Goal: Task Accomplishment & Management: Check status

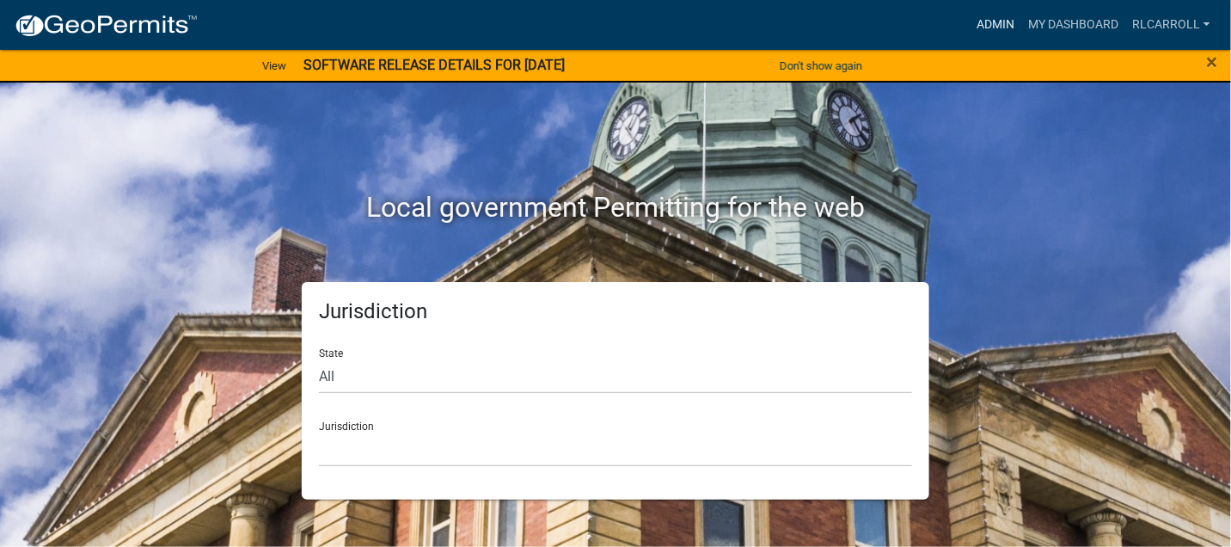
click at [988, 23] on link "Admin" at bounding box center [996, 25] width 52 height 33
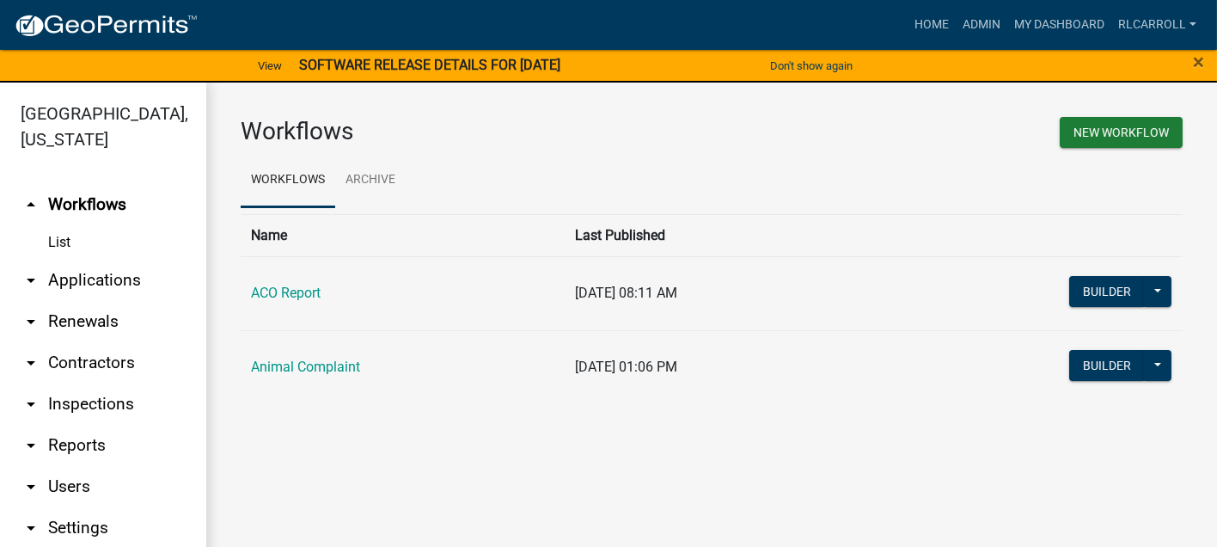
click at [103, 276] on link "arrow_drop_down Applications" at bounding box center [103, 280] width 206 height 41
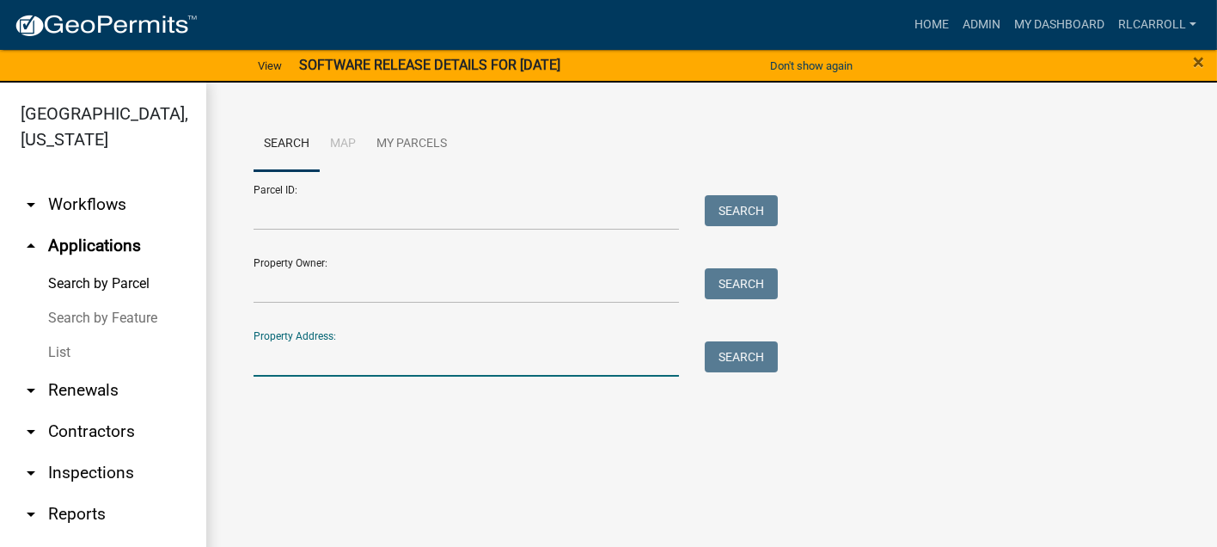
click at [285, 358] on input "Property Address:" at bounding box center [467, 358] width 426 height 35
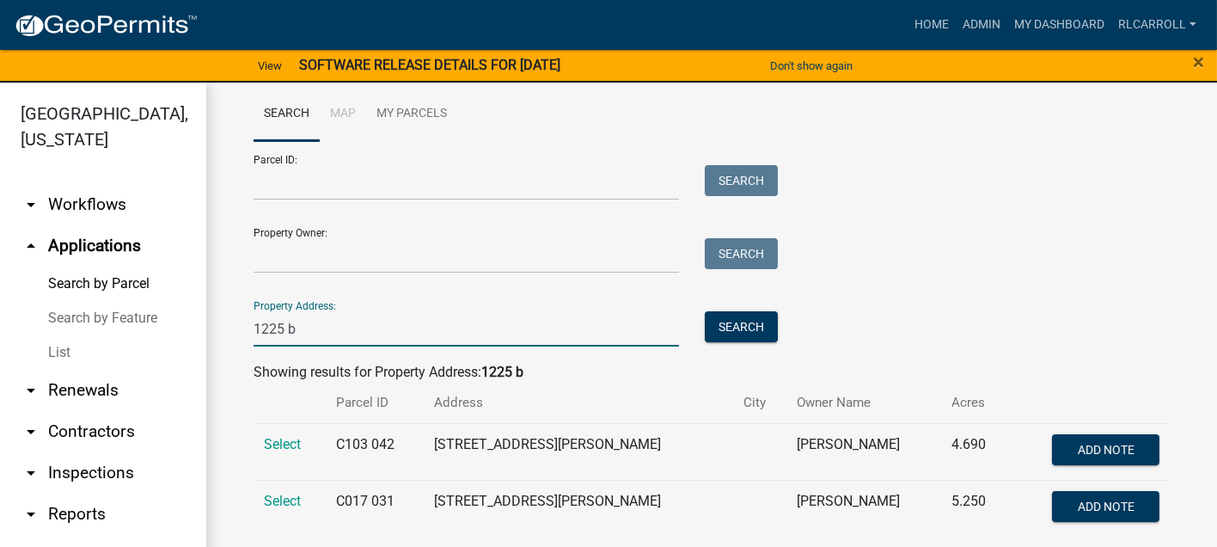
scroll to position [46, 0]
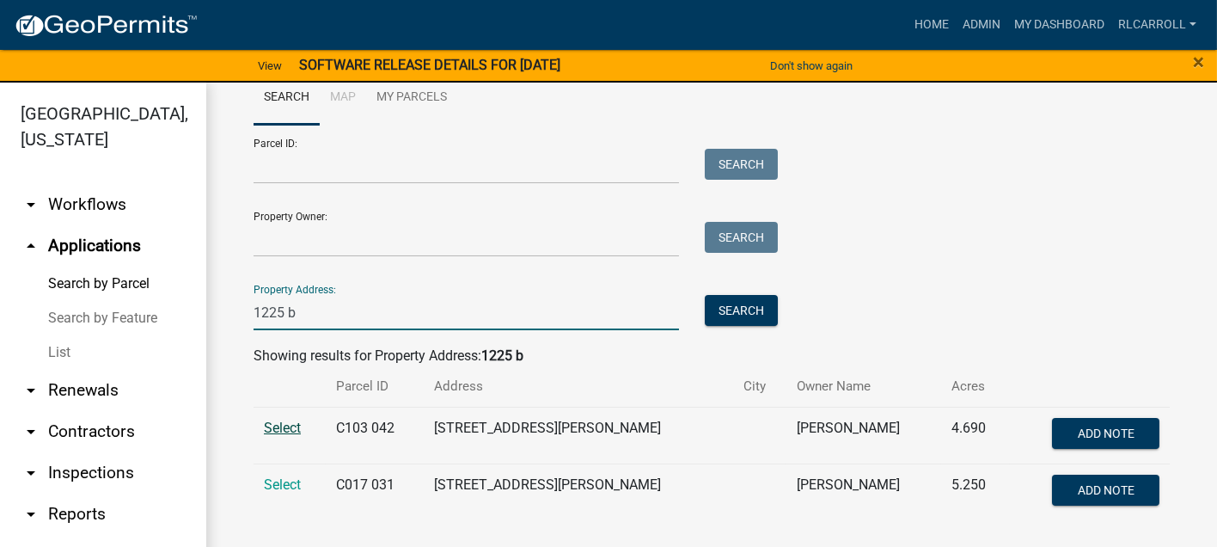
type input "1225 b"
click at [288, 425] on span "Select" at bounding box center [282, 428] width 37 height 16
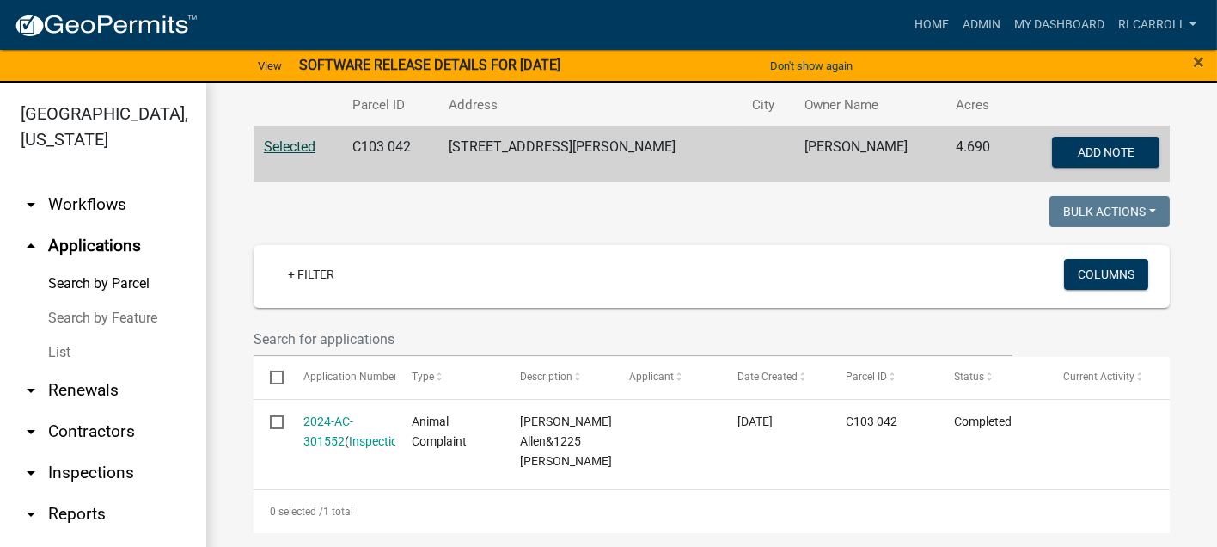
scroll to position [333, 0]
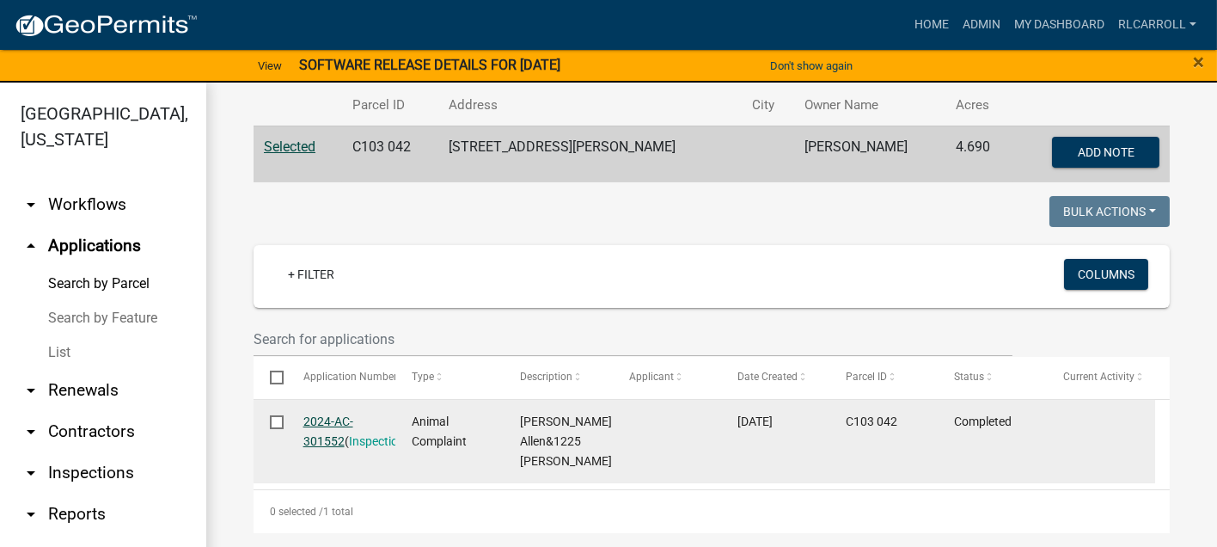
click at [335, 414] on link "2024-AC-301552" at bounding box center [329, 431] width 50 height 34
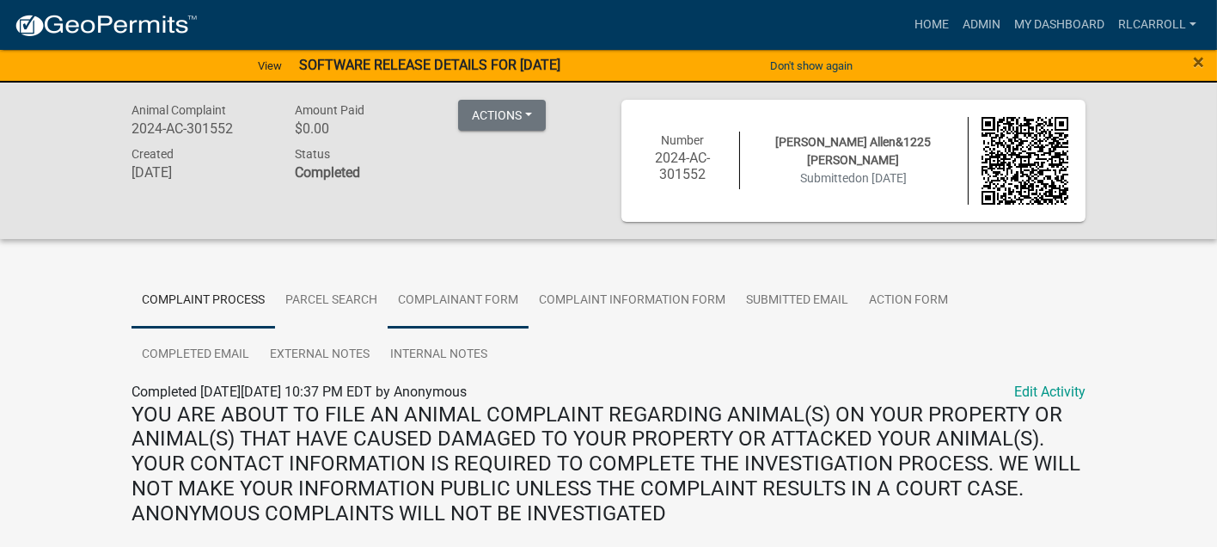
click at [500, 294] on link "Complainant Form" at bounding box center [458, 300] width 141 height 55
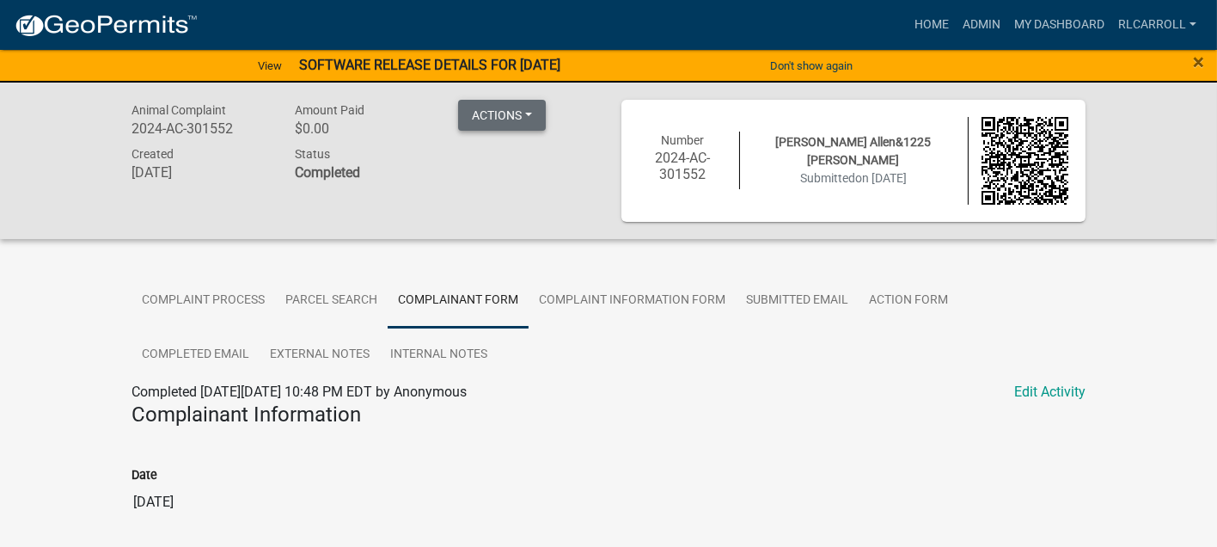
click at [497, 114] on button "Actions" at bounding box center [502, 115] width 88 height 31
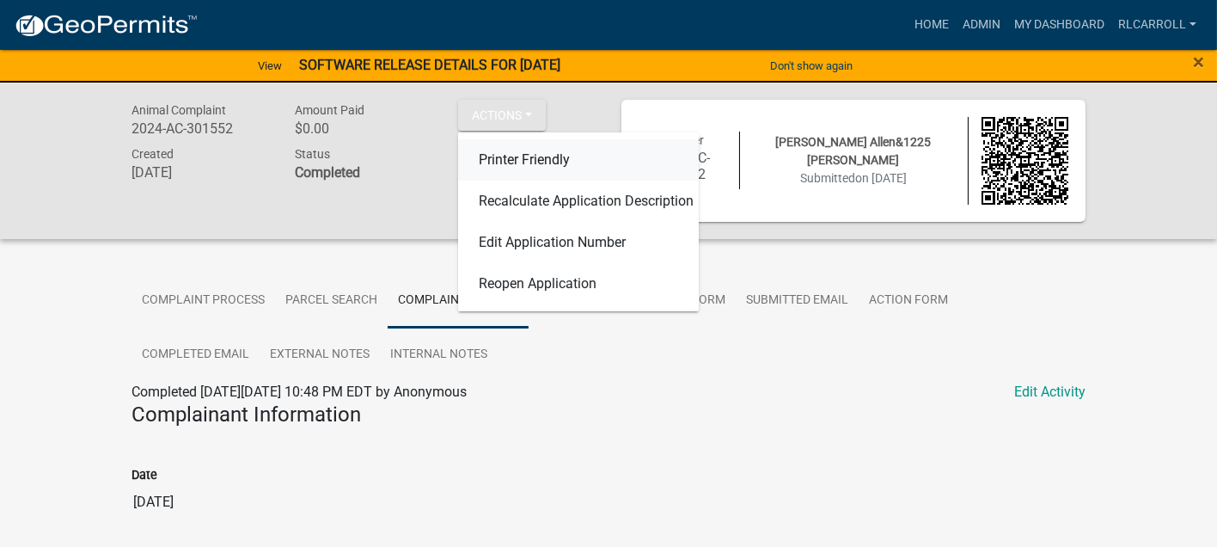
click at [503, 154] on link "Printer Friendly" at bounding box center [578, 159] width 241 height 41
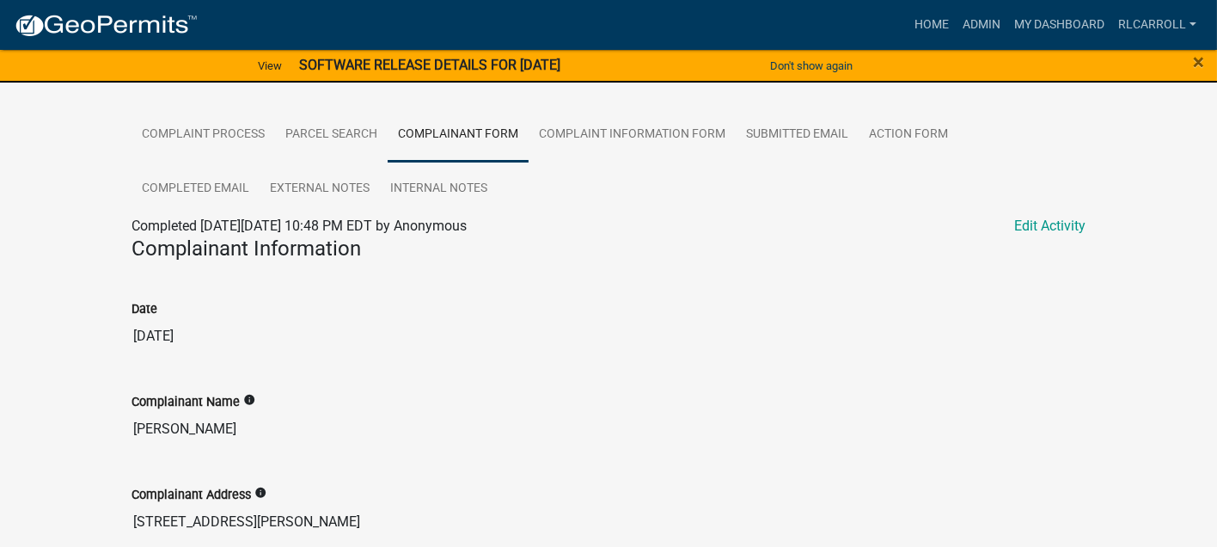
scroll to position [42, 0]
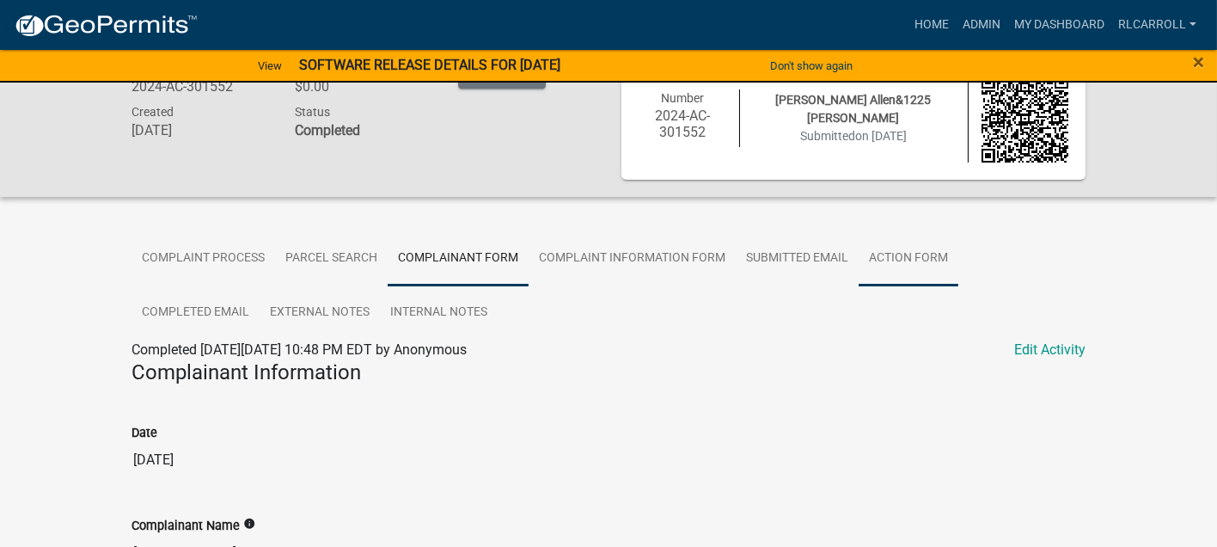
click at [893, 247] on link "Action Form" at bounding box center [909, 258] width 100 height 55
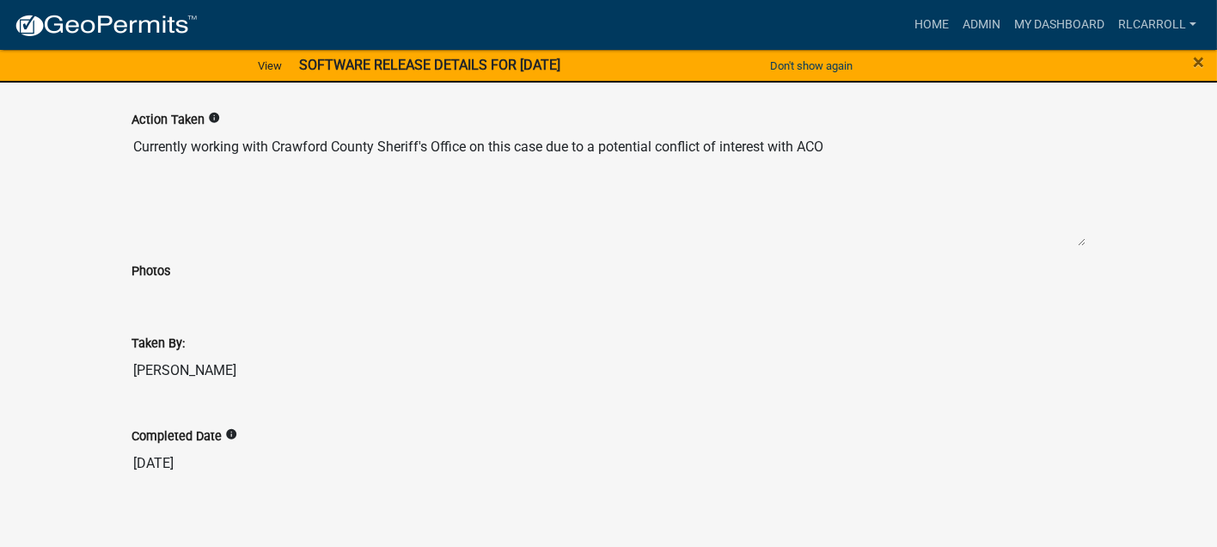
scroll to position [335, 0]
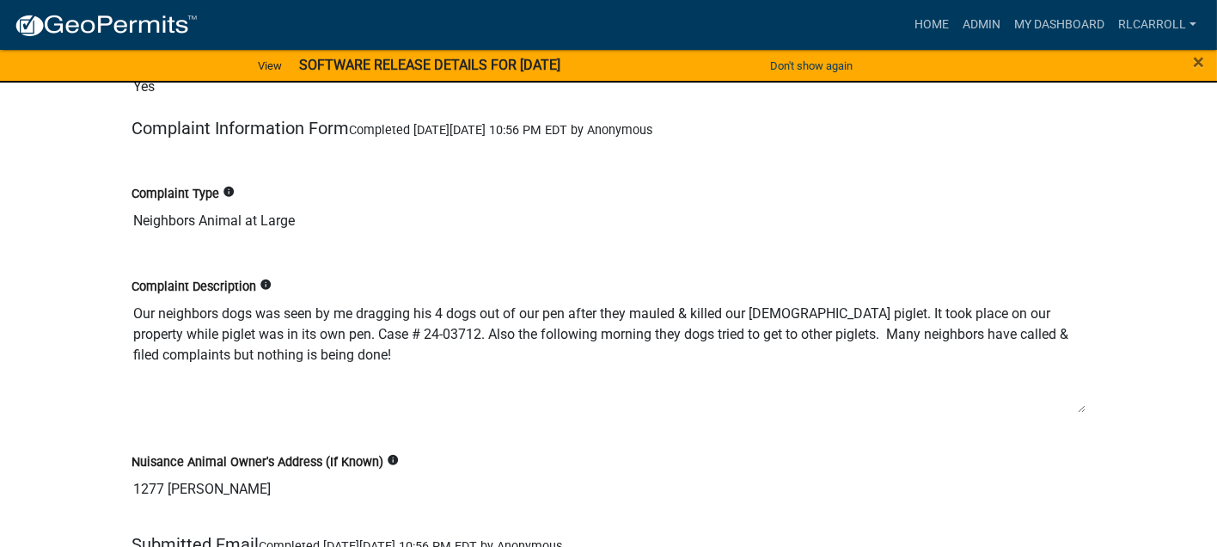
scroll to position [1051, 0]
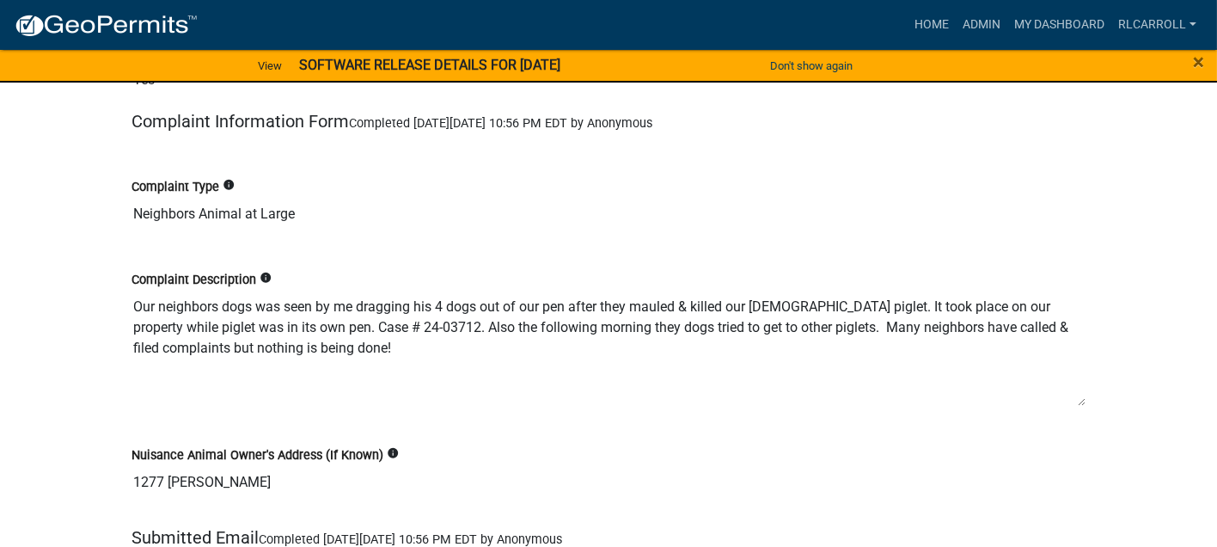
drag, startPoint x: 131, startPoint y: 302, endPoint x: 254, endPoint y: 340, distance: 128.9
click at [273, 347] on textarea "Our neighbors dogs was seen by me dragging his 4 dogs out of our pen after they…" at bounding box center [609, 348] width 954 height 117
click at [992, 394] on textarea "Our neighbors dogs was seen by me dragging his 4 dogs out of our pen after they…" at bounding box center [609, 348] width 954 height 117
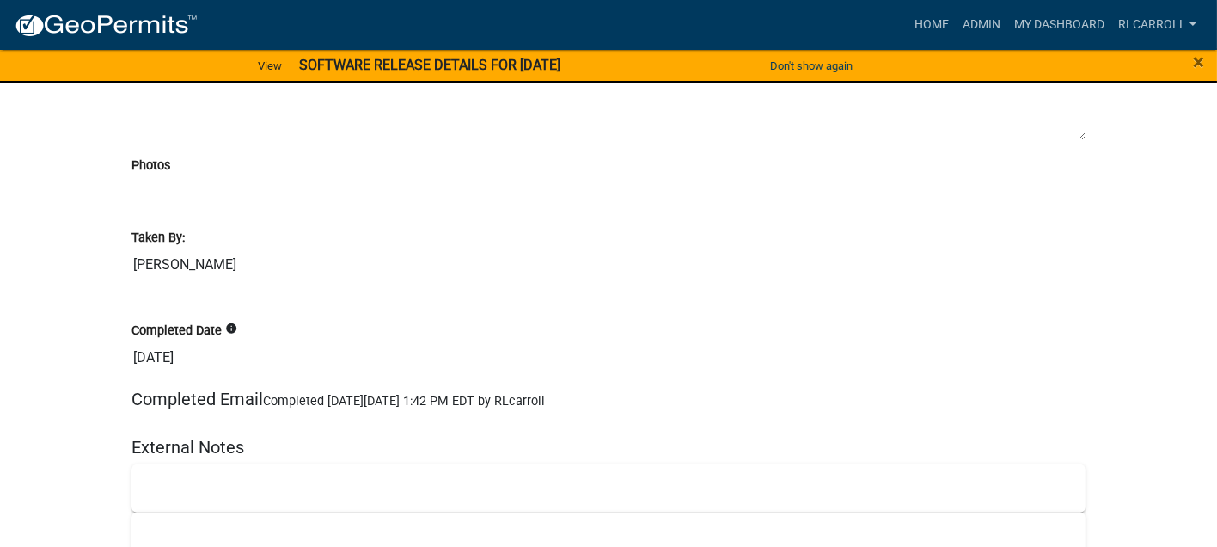
scroll to position [1650, 0]
